Goal: Transaction & Acquisition: Book appointment/travel/reservation

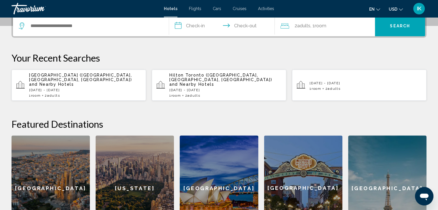
scroll to position [138, 0]
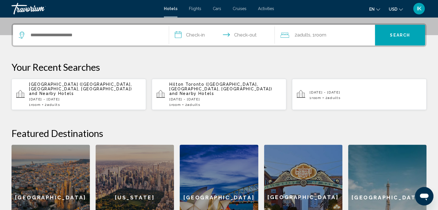
click at [401, 7] on mat-icon "Change currency" at bounding box center [401, 9] width 4 height 4
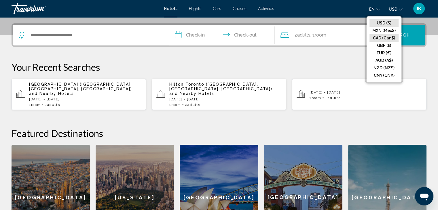
click at [384, 38] on button "CAD (Can$)" at bounding box center [383, 37] width 29 height 7
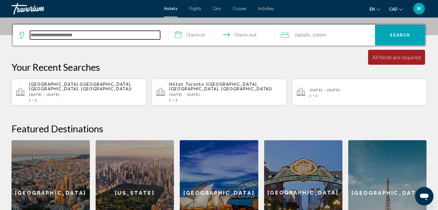
click at [89, 34] on input "Search widget" at bounding box center [95, 35] width 130 height 9
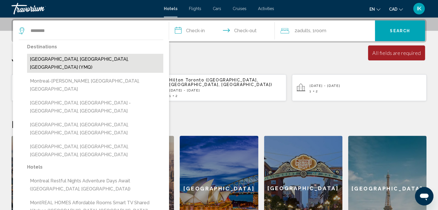
click at [77, 64] on button "[GEOGRAPHIC_DATA], [GEOGRAPHIC_DATA], [GEOGRAPHIC_DATA] (YMQ)" at bounding box center [95, 63] width 136 height 19
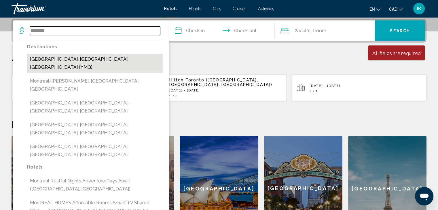
type input "**********"
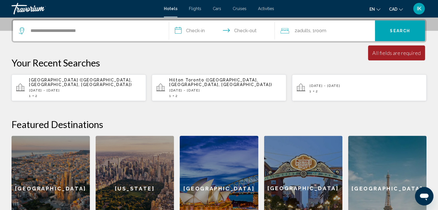
click at [191, 30] on input "**********" at bounding box center [223, 31] width 108 height 22
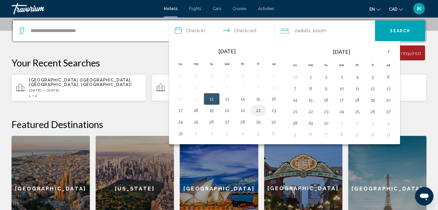
click at [255, 109] on button "22" at bounding box center [258, 110] width 9 height 8
click at [248, 28] on input "**********" at bounding box center [223, 31] width 108 height 22
click at [182, 123] on button "24" at bounding box center [180, 122] width 9 height 8
type input "**********"
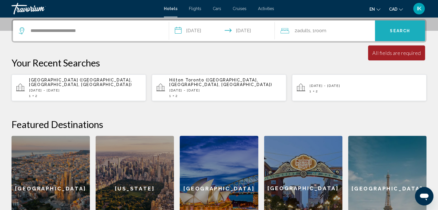
click at [405, 29] on span "Search" at bounding box center [400, 31] width 20 height 5
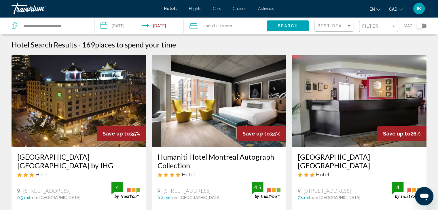
click at [421, 22] on div "Map" at bounding box center [415, 25] width 23 height 17
click at [424, 27] on div "Toggle map" at bounding box center [421, 26] width 10 height 5
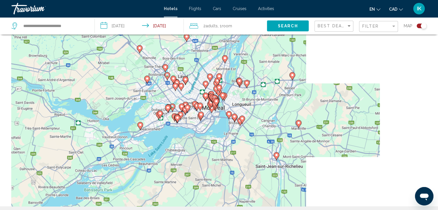
scroll to position [41, 0]
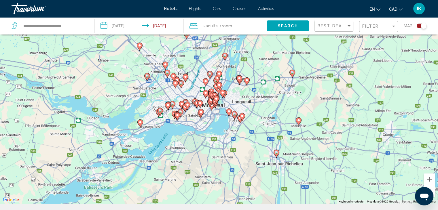
click at [199, 112] on icon "Main content" at bounding box center [200, 112] width 5 height 7
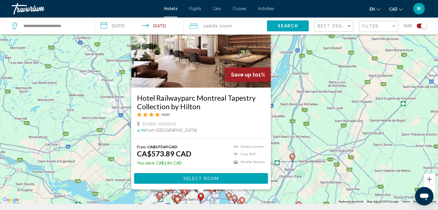
click at [246, 20] on div "2 Adult Adults , 1 Room rooms" at bounding box center [227, 25] width 77 height 17
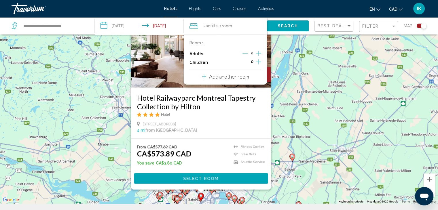
click at [86, 31] on div "**********" at bounding box center [50, 25] width 77 height 17
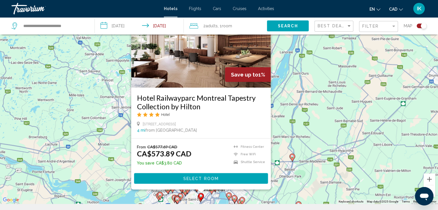
click at [281, 85] on div "To activate drag with keyboard, press Alt + Enter. Once in keyboard drag state,…" at bounding box center [219, 99] width 438 height 210
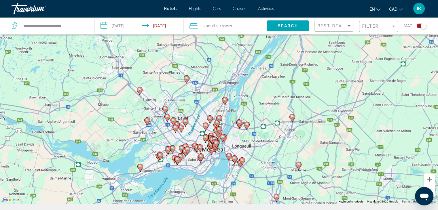
click at [199, 159] on gmp-advanced-marker "Main content" at bounding box center [201, 157] width 6 height 9
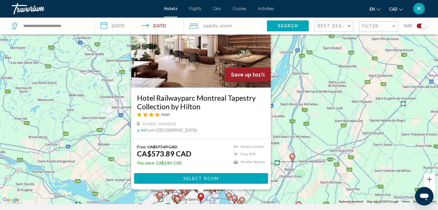
click at [285, 132] on div "To activate drag with keyboard, press Alt + Enter. Once in keyboard drag state,…" at bounding box center [219, 99] width 438 height 210
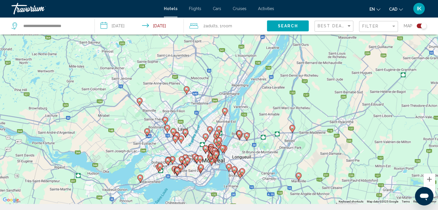
click at [199, 165] on image "Main content" at bounding box center [200, 166] width 3 height 3
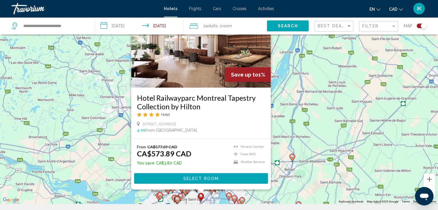
click at [316, 141] on div "To activate drag with keyboard, press Alt + Enter. Once in keyboard drag state,…" at bounding box center [219, 99] width 438 height 210
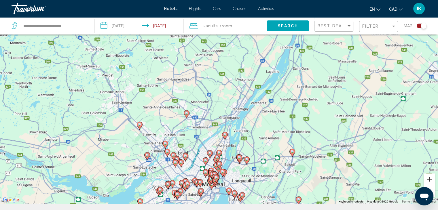
click at [430, 177] on button "Zoom in" at bounding box center [429, 180] width 12 height 12
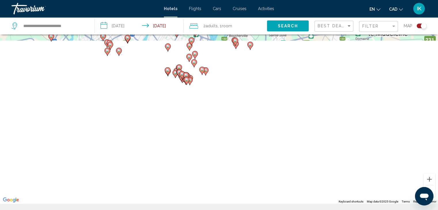
drag, startPoint x: 326, startPoint y: 175, endPoint x: 298, endPoint y: -9, distance: 186.6
click at [298, 0] on html "**********" at bounding box center [219, 64] width 438 height 210
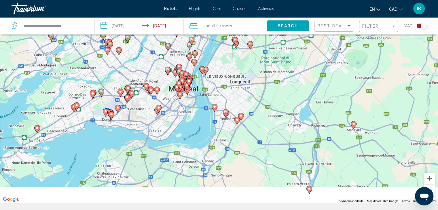
scroll to position [31, 0]
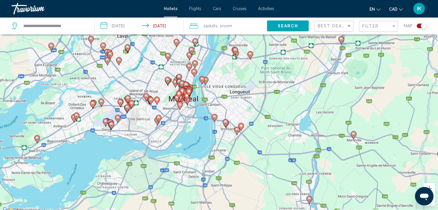
click at [156, 121] on gmp-advanced-marker "Main content" at bounding box center [159, 119] width 6 height 9
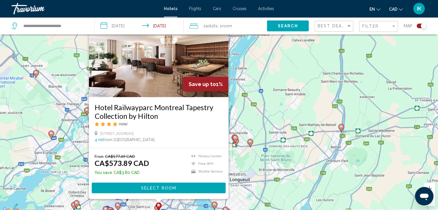
click at [235, 152] on div "To activate drag with keyboard, press Alt + Enter. Once in keyboard drag state,…" at bounding box center [219, 108] width 438 height 210
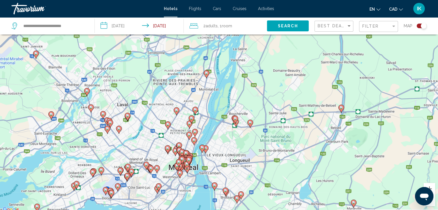
click at [157, 183] on icon "Main content" at bounding box center [159, 187] width 6 height 8
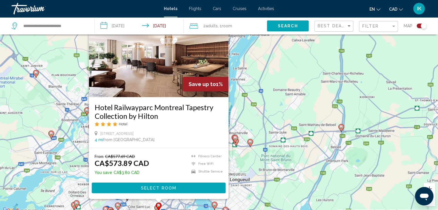
click at [295, 188] on div "To activate drag with keyboard, press Alt + Enter. Once in keyboard drag state,…" at bounding box center [219, 108] width 438 height 210
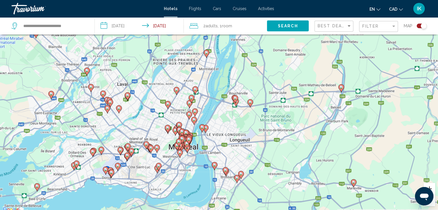
click at [432, 189] on button "Zoom in" at bounding box center [429, 189] width 12 height 12
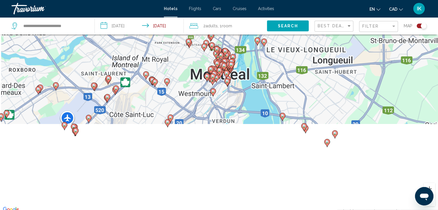
drag, startPoint x: 286, startPoint y: 175, endPoint x: 358, endPoint y: 57, distance: 139.2
click at [358, 57] on div "To activate drag with keyboard, press Alt + Enter. Once in keyboard drag state,…" at bounding box center [219, 108] width 438 height 210
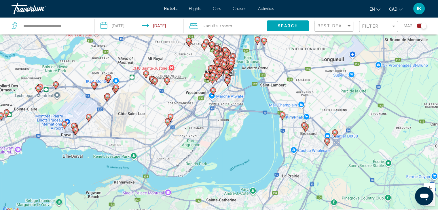
click at [171, 117] on image "Main content" at bounding box center [170, 116] width 3 height 3
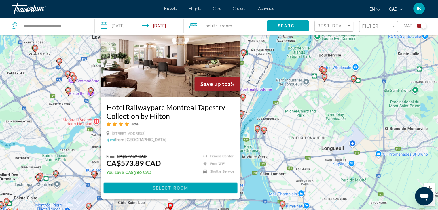
click at [321, 121] on div "To activate drag with keyboard, press Alt + Enter. Once in keyboard drag state,…" at bounding box center [219, 108] width 438 height 210
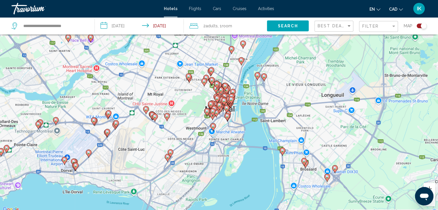
click at [168, 157] on gmp-advanced-marker "Main content" at bounding box center [171, 153] width 6 height 9
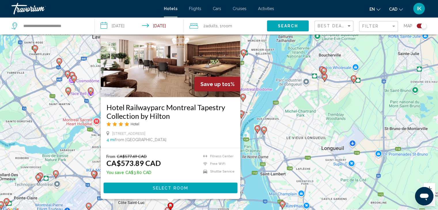
click at [347, 129] on div "To activate drag with keyboard, press Alt + Enter. Once in keyboard drag state,…" at bounding box center [219, 108] width 438 height 210
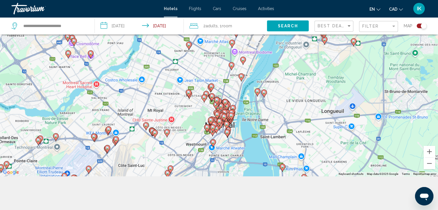
scroll to position [69, 0]
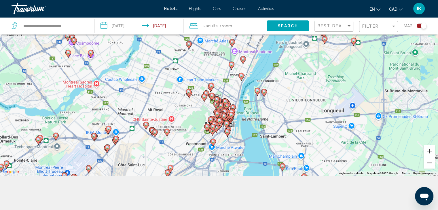
click at [429, 149] on button "Zoom in" at bounding box center [429, 151] width 12 height 12
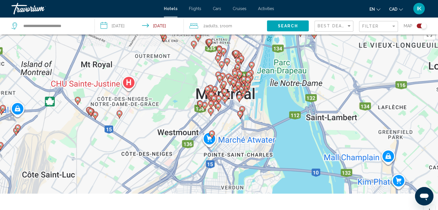
scroll to position [0, 0]
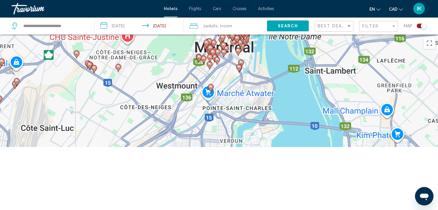
drag, startPoint x: 239, startPoint y: 118, endPoint x: 245, endPoint y: -20, distance: 138.0
click at [245, 0] on html "**********" at bounding box center [219, 105] width 438 height 210
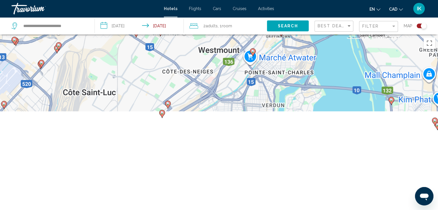
drag, startPoint x: 151, startPoint y: 131, endPoint x: 196, endPoint y: 93, distance: 58.4
click at [196, 93] on div "To activate drag with keyboard, press Alt + Enter. Once in keyboard drag state,…" at bounding box center [219, 140] width 438 height 210
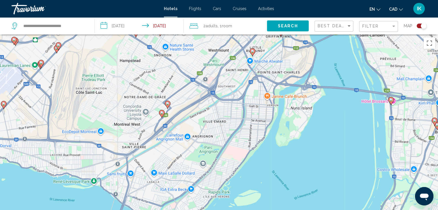
click at [161, 114] on image "Main content" at bounding box center [161, 112] width 3 height 3
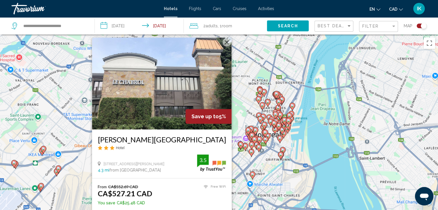
scroll to position [27, 0]
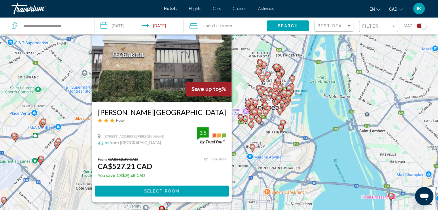
click at [328, 110] on div "To activate drag with keyboard, press Alt + Enter. Once in keyboard drag state,…" at bounding box center [219, 112] width 438 height 210
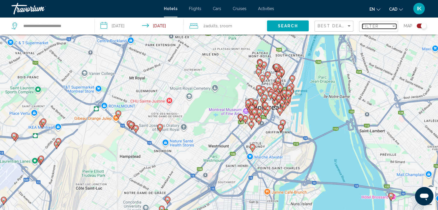
click at [393, 27] on div "Filter" at bounding box center [393, 26] width 5 height 5
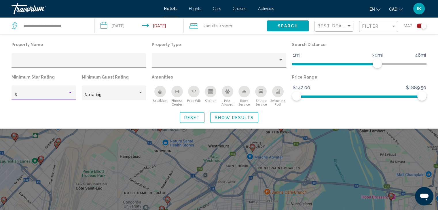
click at [72, 91] on div "Hotel Filters" at bounding box center [70, 92] width 5 height 5
click at [74, 71] on div at bounding box center [219, 105] width 438 height 210
drag, startPoint x: 168, startPoint y: 105, endPoint x: 208, endPoint y: 98, distance: 40.9
click at [208, 98] on ul "Breakfast [GEOGRAPHIC_DATA] Free Wifi Kitchen Pets Allowed Room Service Shuttle…" at bounding box center [219, 95] width 134 height 21
